Goal: Find specific page/section: Find specific page/section

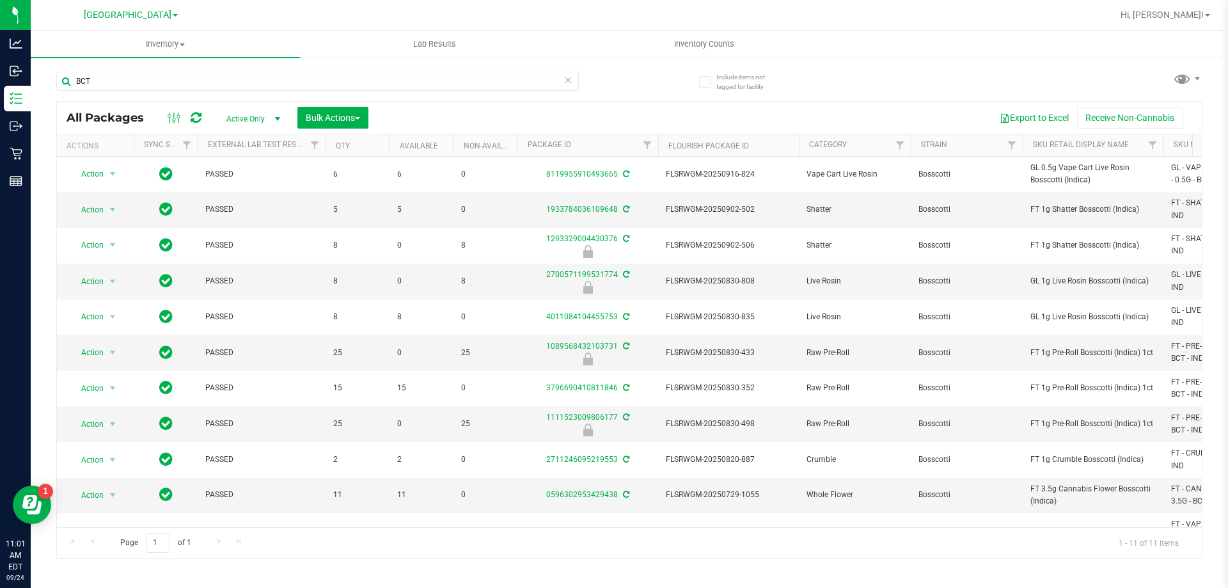
scroll to position [43, 0]
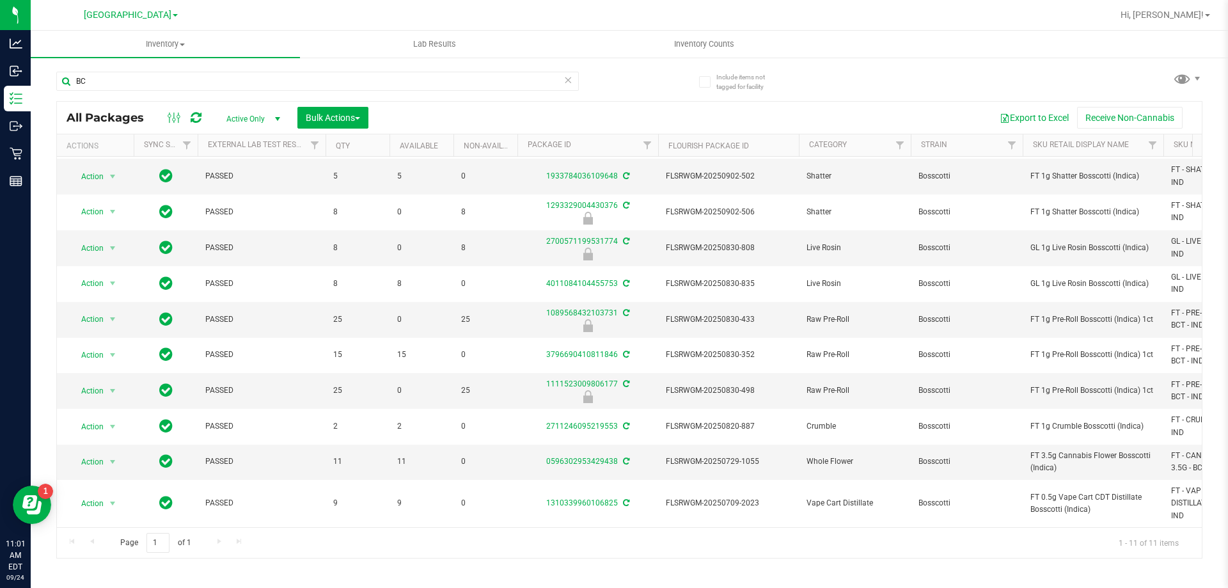
type input "B"
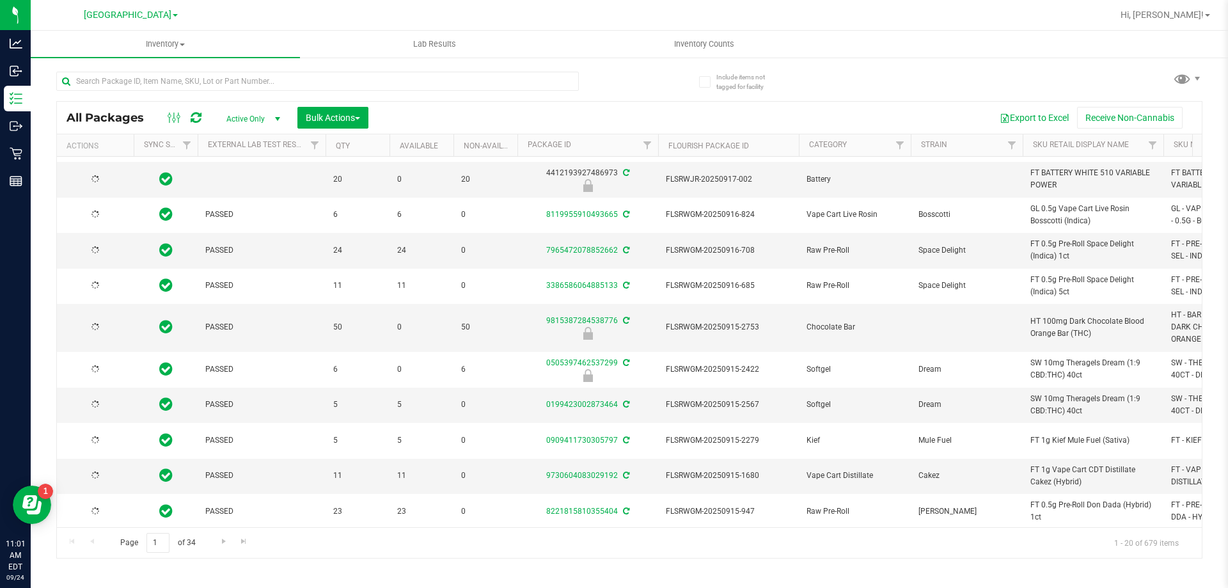
type input "[DATE]"
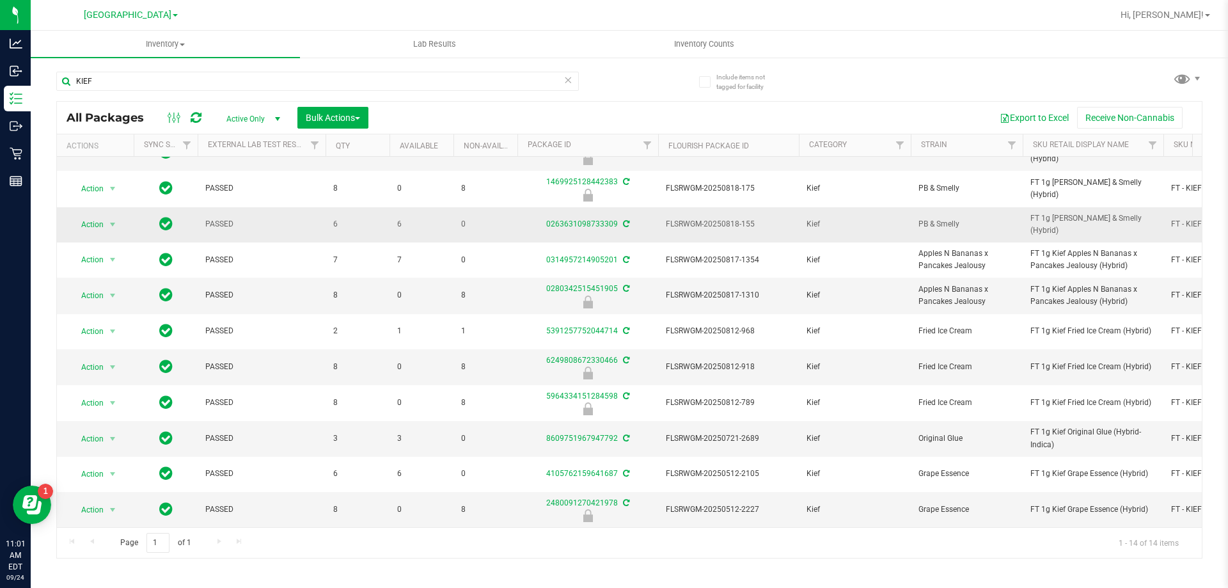
scroll to position [138, 0]
type input "K"
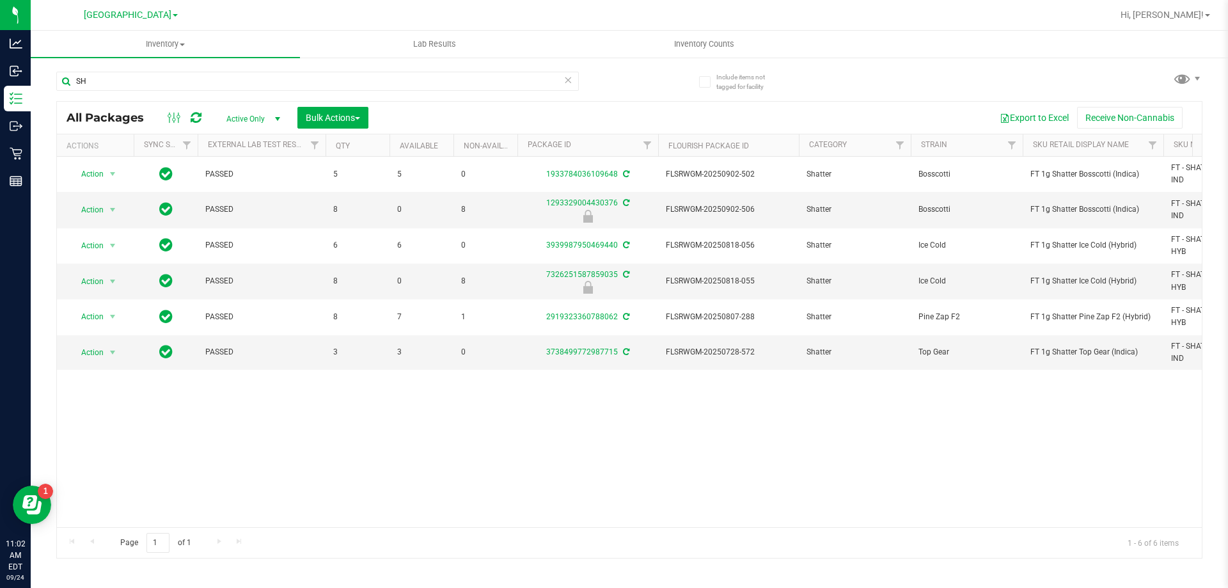
type input "S"
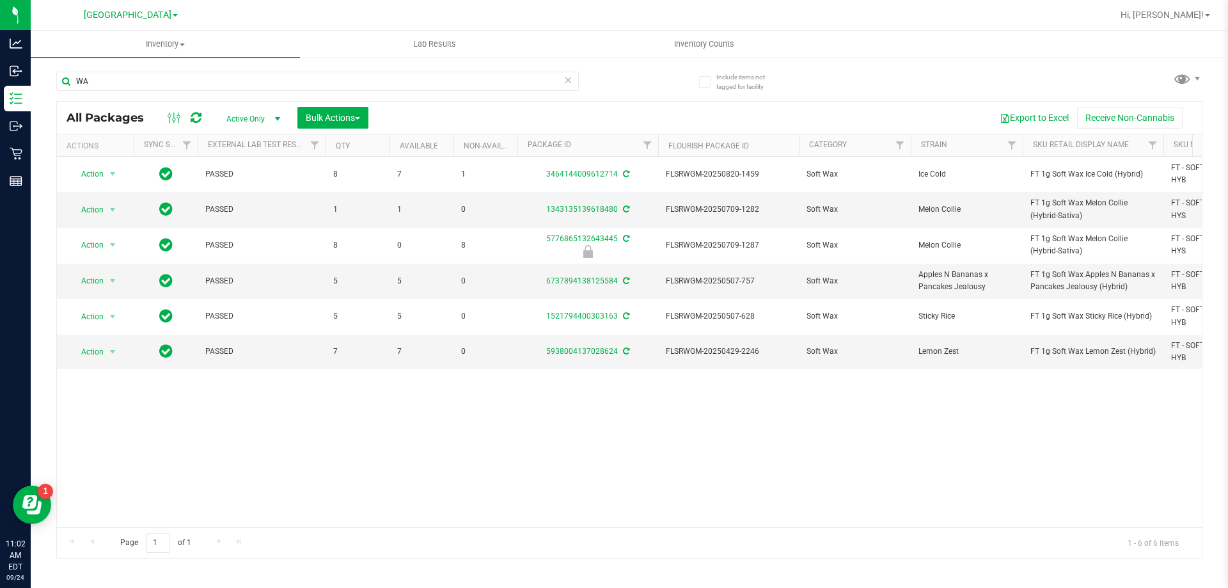
type input "W"
type input "C"
type input "R"
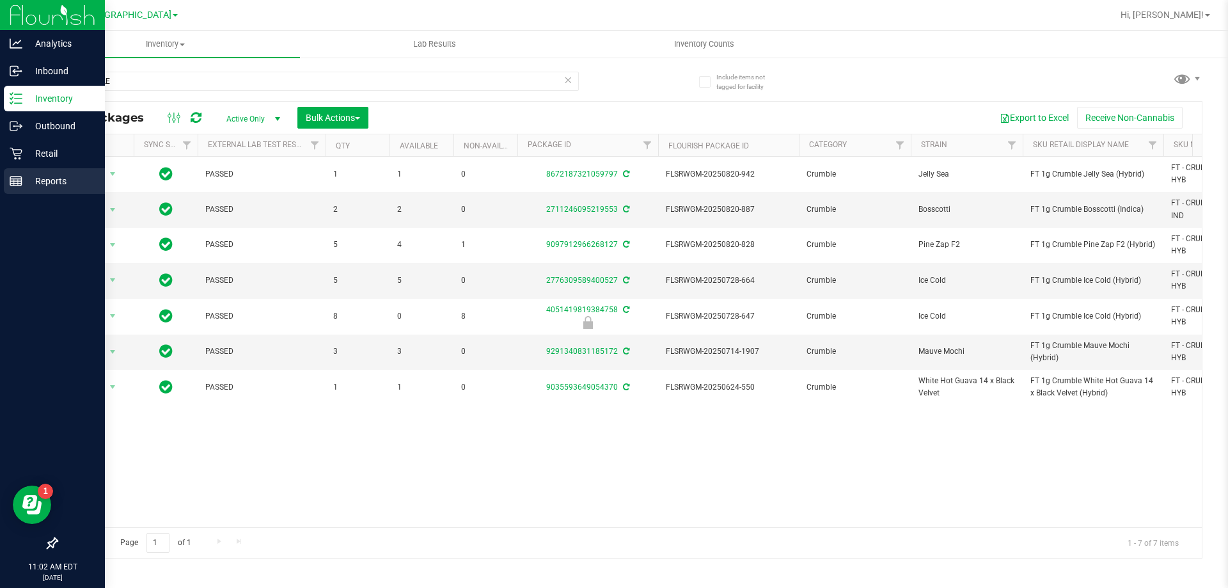
type input "CRUMBLE"
click at [22, 173] on p "Reports" at bounding box center [60, 180] width 77 height 15
click at [22, 165] on div "Retail" at bounding box center [54, 154] width 101 height 26
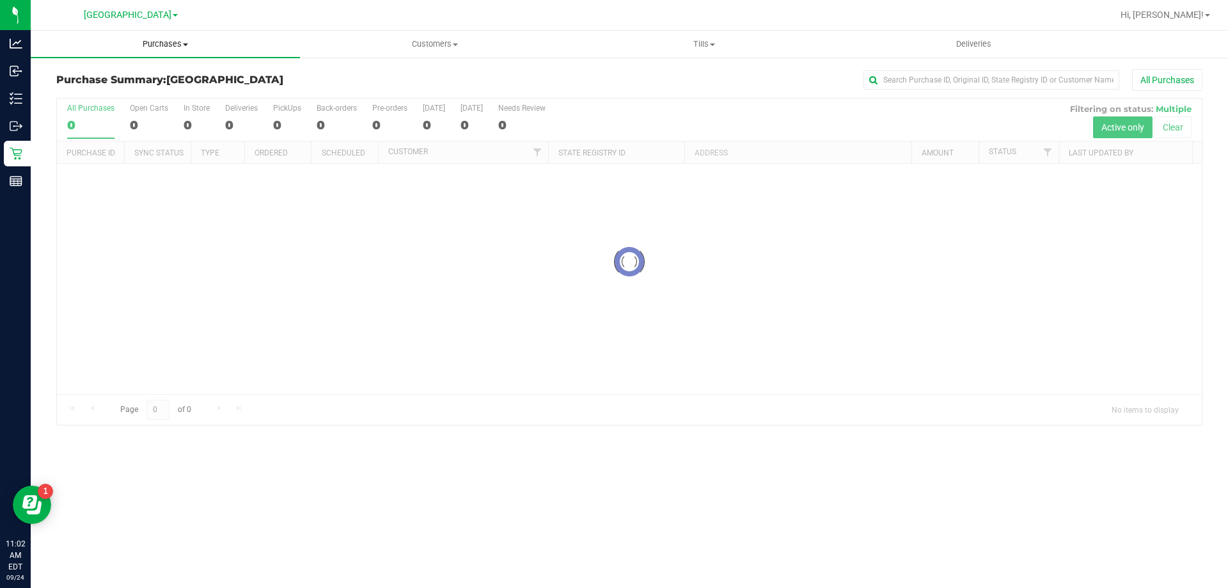
click at [175, 38] on uib-tab-heading "Purchases Summary of purchases Fulfillment All purchases" at bounding box center [165, 44] width 269 height 27
click at [112, 93] on li "Fulfillment" at bounding box center [165, 92] width 269 height 15
